Goal: Transaction & Acquisition: Subscribe to service/newsletter

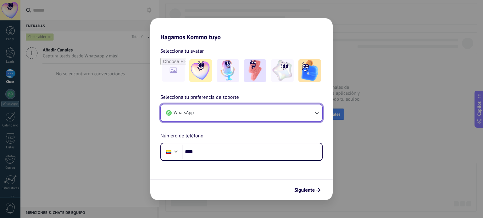
click at [196, 112] on button "WhatsApp" at bounding box center [241, 113] width 161 height 17
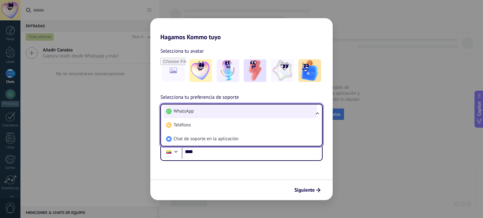
click at [205, 112] on li "WhatsApp" at bounding box center [239, 112] width 153 height 14
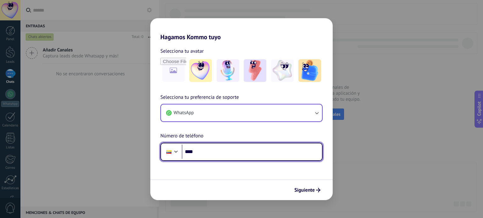
click at [221, 155] on input "****" at bounding box center [252, 152] width 140 height 14
type input "**********"
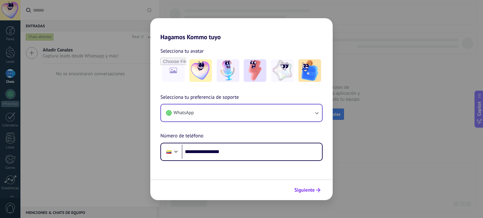
click at [310, 191] on span "Siguiente" at bounding box center [304, 190] width 20 height 4
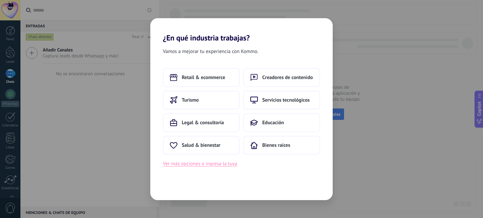
click at [207, 167] on button "Ver más opciones o ingresa la tuya" at bounding box center [200, 164] width 74 height 8
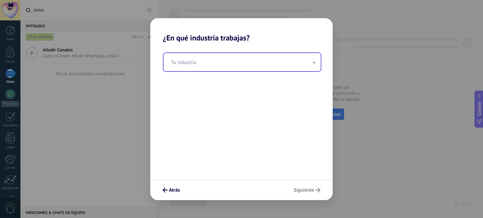
click at [196, 64] on input "text" at bounding box center [241, 62] width 157 height 18
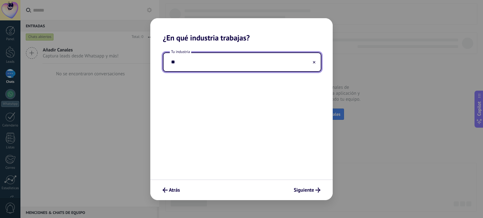
type input "*"
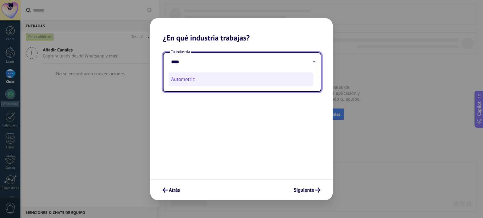
click at [190, 82] on li "Automotriz" at bounding box center [240, 80] width 145 height 14
type input "**********"
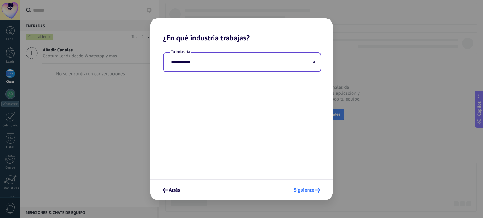
click at [309, 188] on span "Siguiente" at bounding box center [303, 190] width 20 height 4
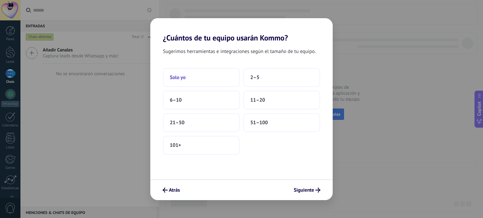
click at [218, 74] on button "Solo yo" at bounding box center [201, 77] width 77 height 19
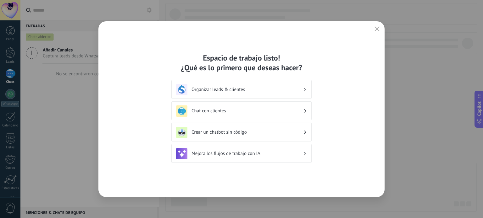
click at [252, 156] on h3 "Mejora los flujos de trabajo con IA" at bounding box center [247, 154] width 112 height 6
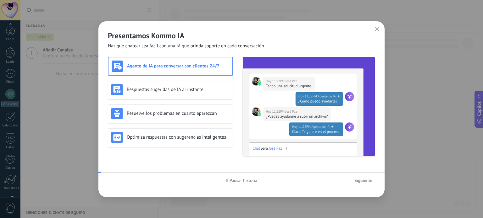
scroll to position [43, 0]
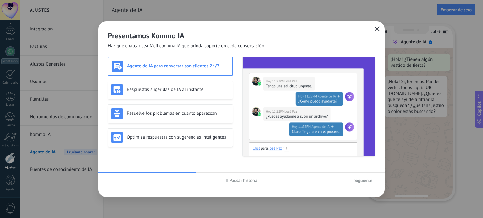
click at [375, 27] on use "button" at bounding box center [376, 28] width 5 height 5
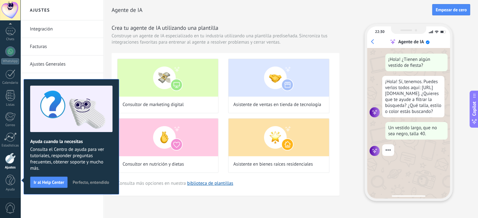
click at [94, 183] on span "Perfecto, entendido" at bounding box center [91, 182] width 36 height 4
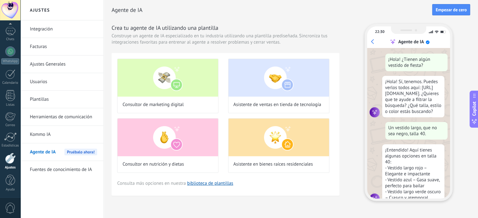
scroll to position [20, 0]
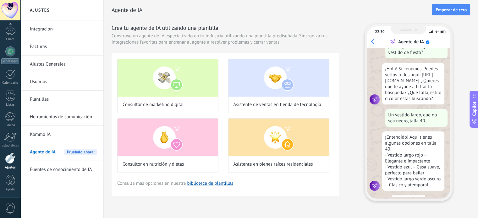
click at [35, 47] on link "Facturas" at bounding box center [63, 47] width 67 height 18
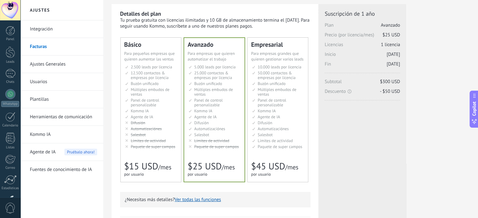
scroll to position [16, 0]
click at [283, 88] on span "Múltiples embudos de ventas" at bounding box center [277, 92] width 39 height 10
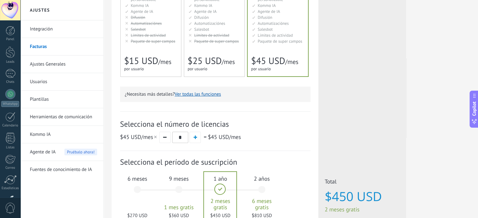
scroll to position [184, 0]
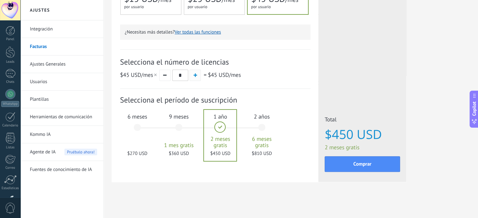
click at [196, 73] on button "button" at bounding box center [194, 75] width 11 height 11
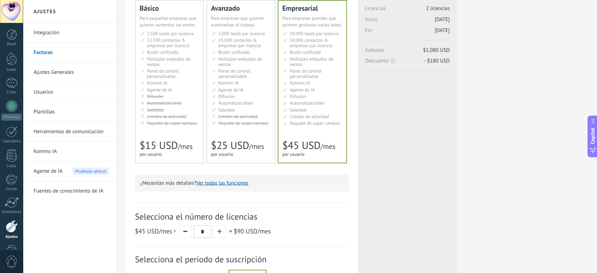
scroll to position [54, 0]
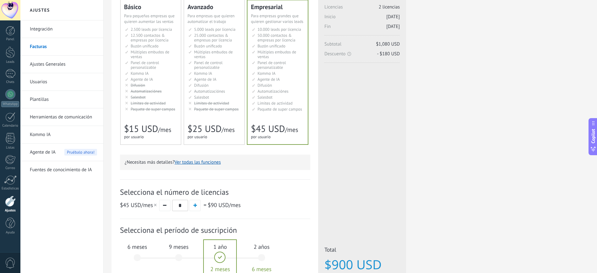
drag, startPoint x: 412, startPoint y: 2, endPoint x: 374, endPoint y: 126, distance: 129.4
click at [374, 126] on div "Licencias adicionales Plan Empresarial Precio (por licencia/mes) $45 USD Nuevas…" at bounding box center [362, 139] width 88 height 346
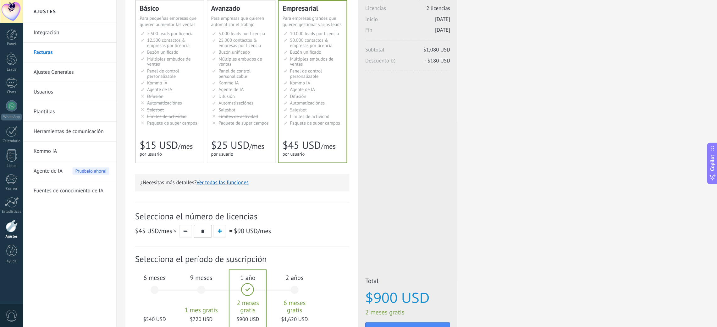
scroll to position [53, 0]
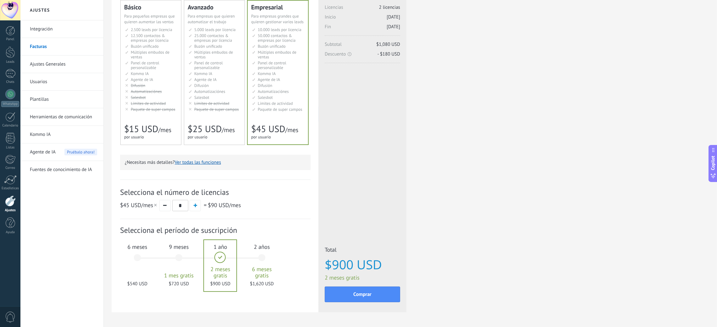
drag, startPoint x: 504, startPoint y: 9, endPoint x: 458, endPoint y: 134, distance: 132.6
click at [458, 134] on div "Detalles del plan Tu prueba gratuita con licencias ilimitadas y 10 GB de almace…" at bounding box center [410, 148] width 597 height 362
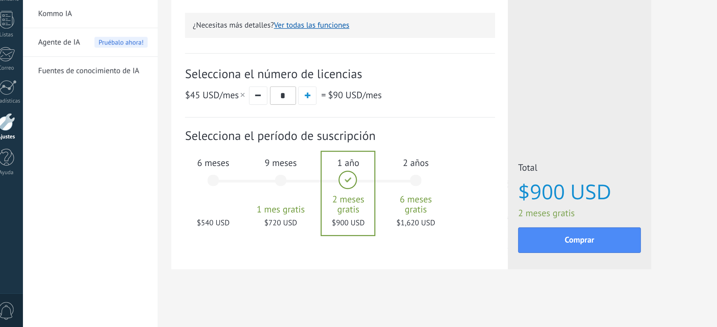
scroll to position [75, 0]
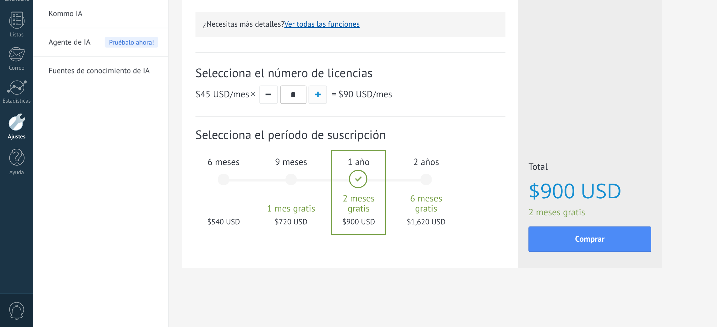
click at [199, 183] on button "button" at bounding box center [194, 184] width 11 height 11
click at [253, 218] on div "2 años 6 meses gratis $2,430 USD" at bounding box center [262, 239] width 34 height 44
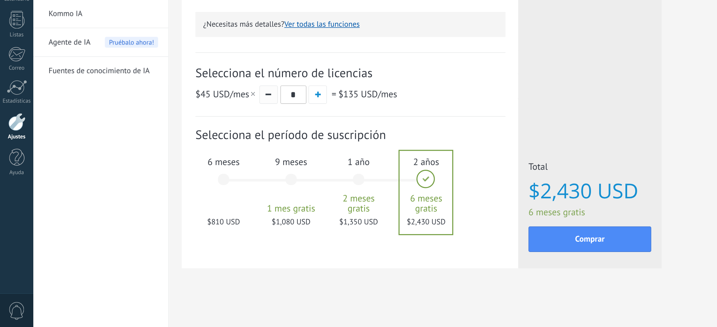
click at [161, 182] on button "button" at bounding box center [164, 184] width 11 height 11
type input "*"
